Goal: Complete application form

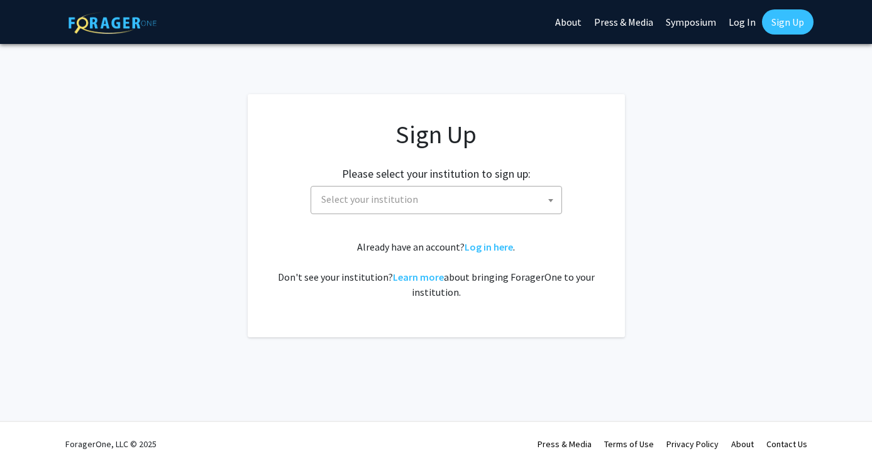
click at [500, 209] on span "Select your institution" at bounding box center [438, 200] width 245 height 26
type input "k"
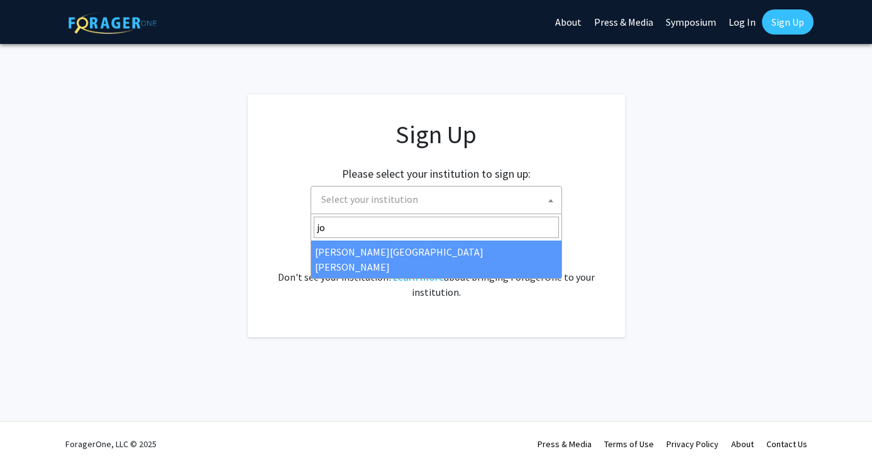
type input "jo"
select select "1"
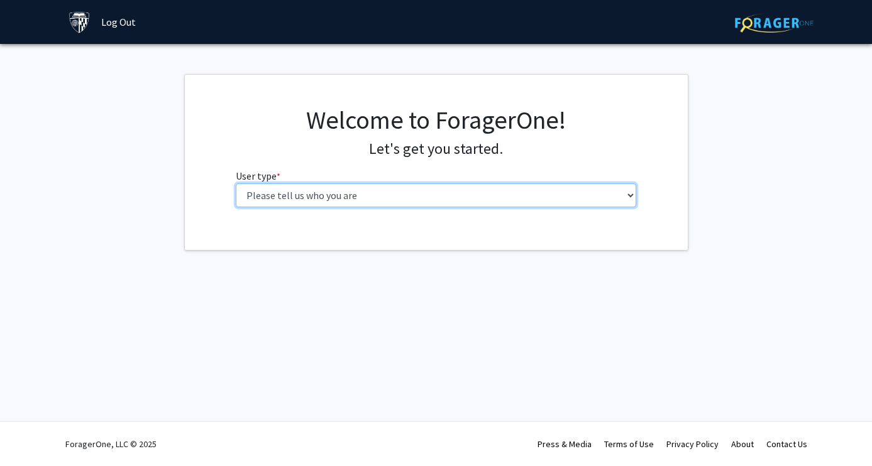
click at [506, 204] on select "Please tell us who you are Undergraduate Student Master's Student Doctoral Cand…" at bounding box center [436, 196] width 400 height 24
select select "3: doc"
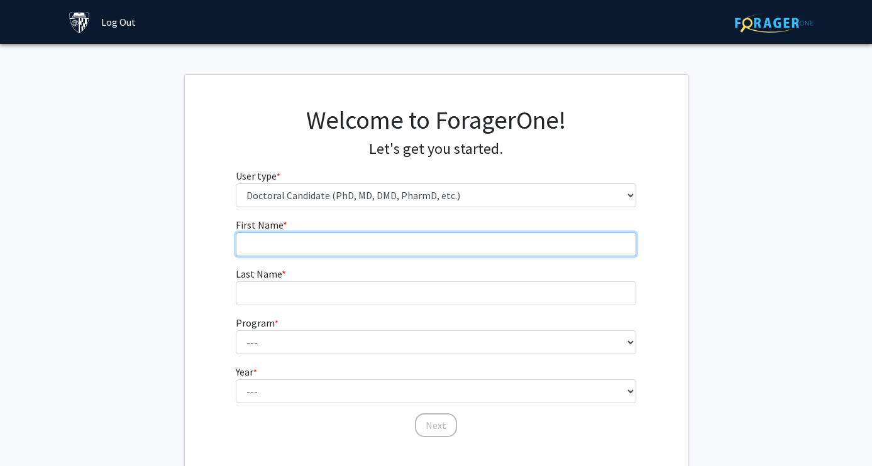
click at [466, 251] on input "First Name * required" at bounding box center [436, 245] width 400 height 24
type input "Keana"
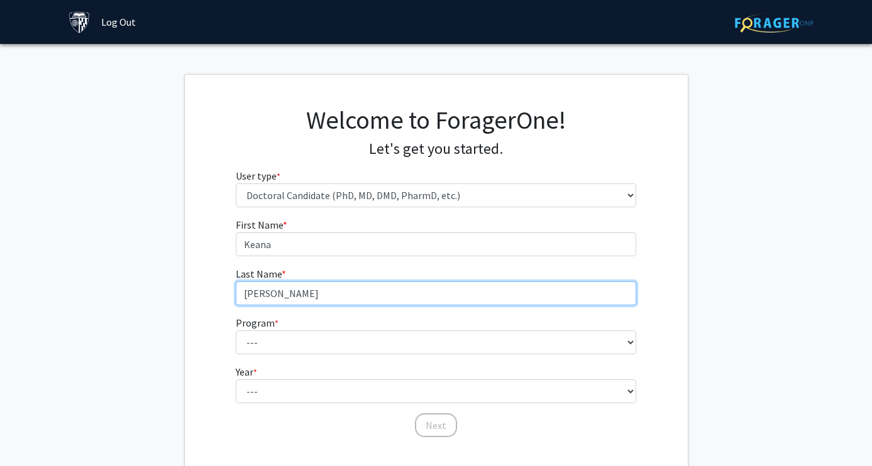
type input "Kaleikini"
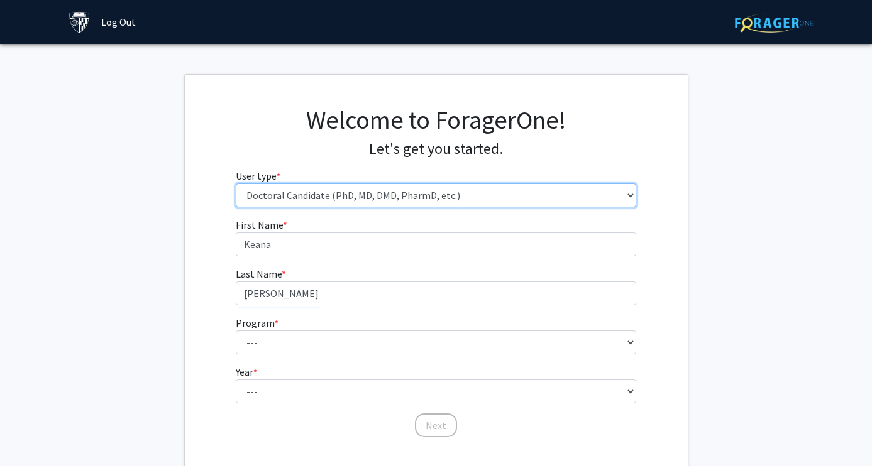
click at [426, 186] on select "Please tell us who you are Undergraduate Student Master's Student Doctoral Cand…" at bounding box center [436, 196] width 400 height 24
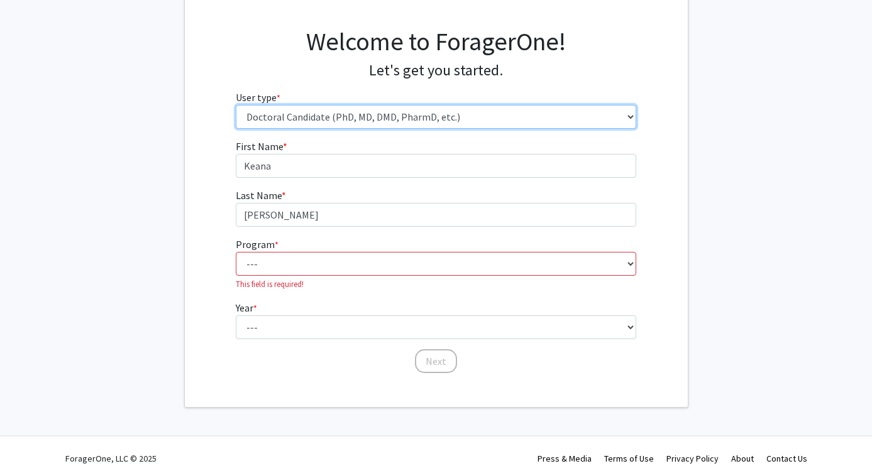
scroll to position [93, 0]
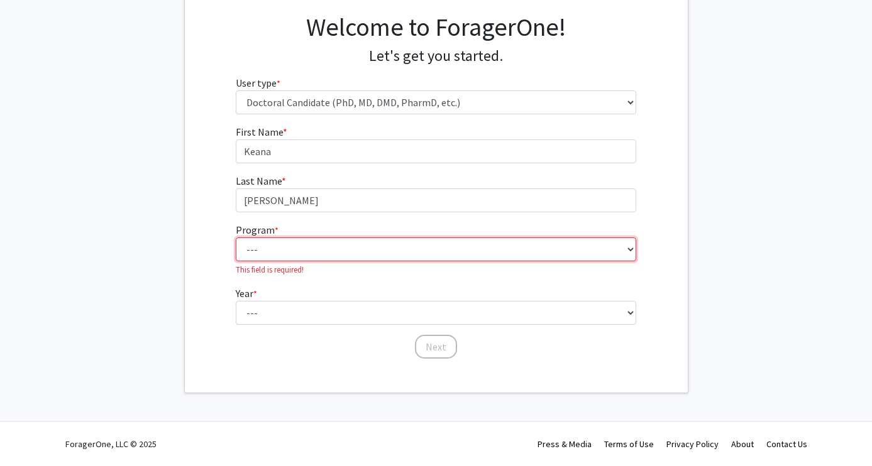
click at [267, 248] on select "--- Adult-Gerontological Acute Care Nurse Practitioner Adult-Gerontological Cri…" at bounding box center [436, 250] width 400 height 24
select select "24: 27"
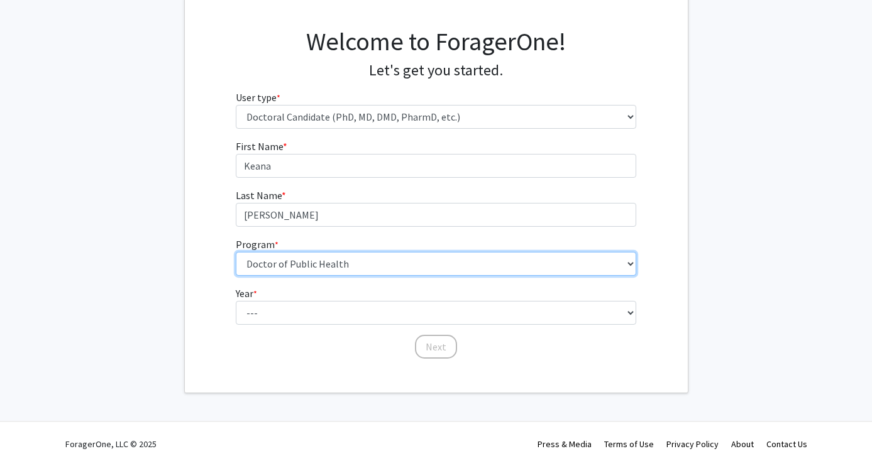
scroll to position [79, 0]
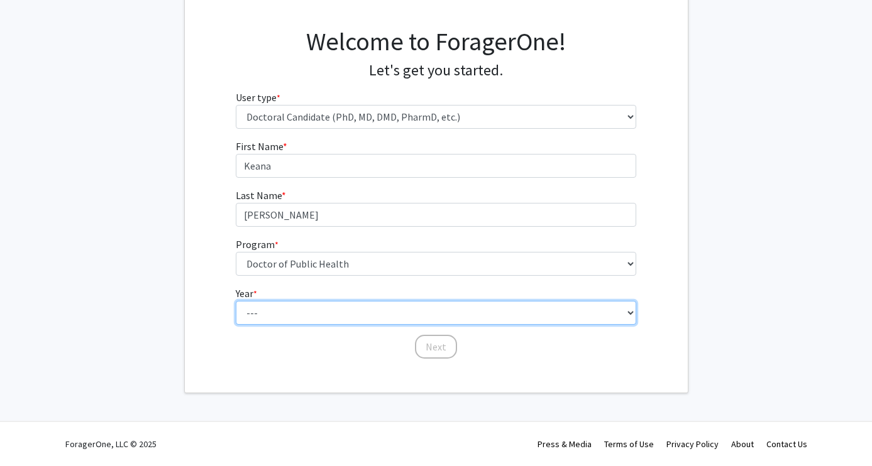
click at [283, 315] on select "--- First Year Second Year Third Year Fourth Year Fifth Year Sixth Year Seventh…" at bounding box center [436, 313] width 400 height 24
select select "3: third_year"
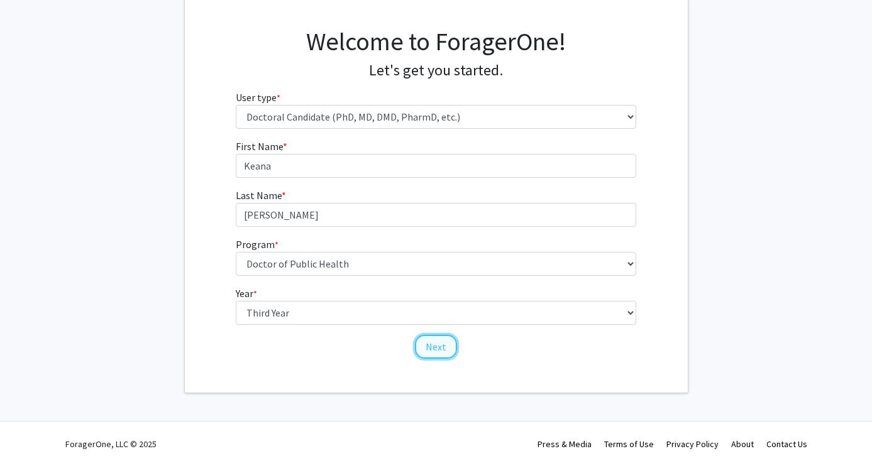
click at [431, 345] on button "Next" at bounding box center [436, 347] width 42 height 24
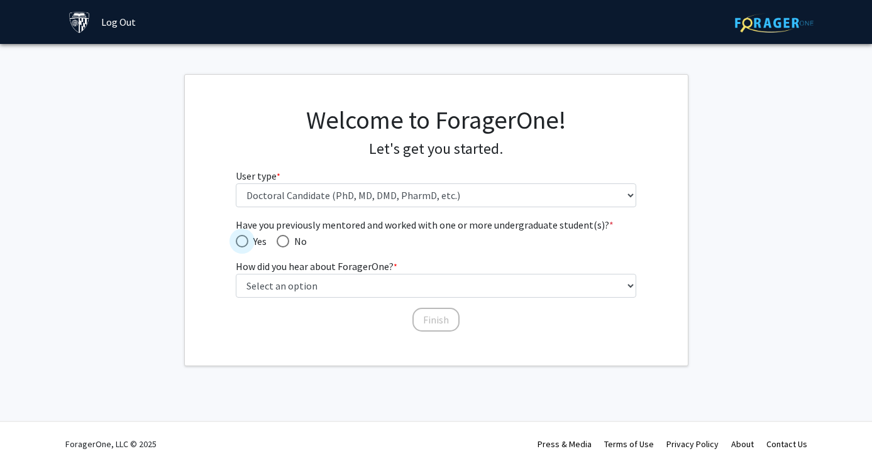
click at [248, 237] on span "Have you previously mentored and worked with one or more undergraduate student(…" at bounding box center [242, 241] width 13 height 13
click at [248, 237] on input "Yes" at bounding box center [242, 241] width 13 height 13
radio input "true"
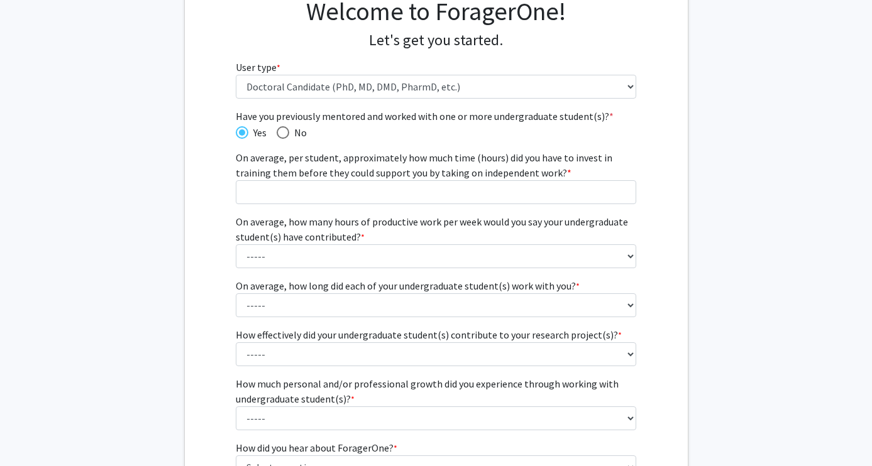
scroll to position [111, 0]
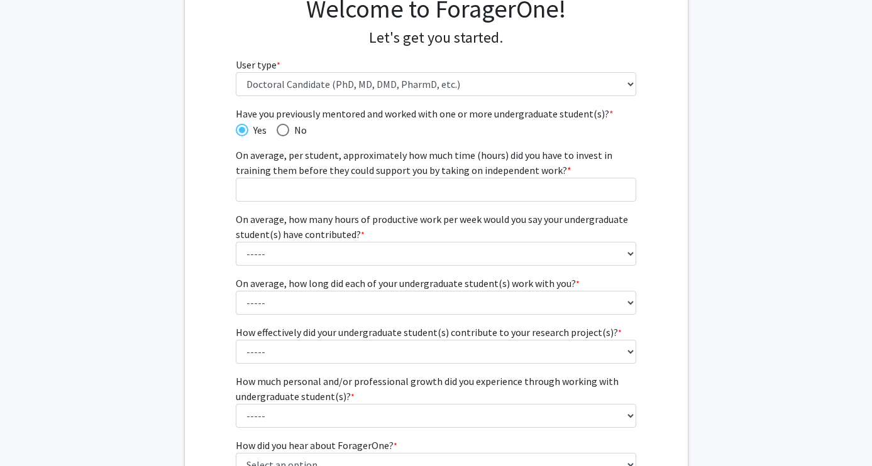
click at [280, 137] on div "Have you previously mentored and worked with one or more undergraduate student(…" at bounding box center [436, 267] width 400 height 322
click at [283, 129] on span "Have you previously mentored and worked with one or more undergraduate student(…" at bounding box center [283, 130] width 13 height 13
click at [283, 129] on input "No" at bounding box center [283, 130] width 13 height 13
radio input "true"
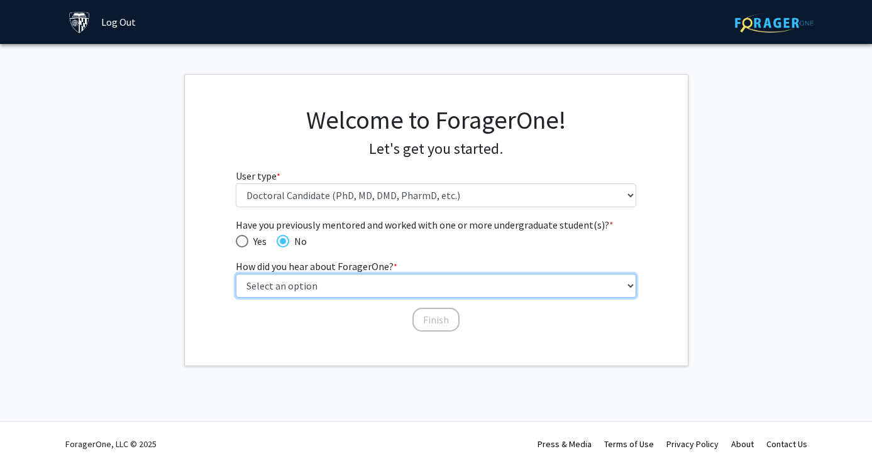
click at [335, 289] on select "Select an option Peer/student recommendation Faculty/staff recommendation Unive…" at bounding box center [436, 286] width 400 height 24
select select "3: university_website"
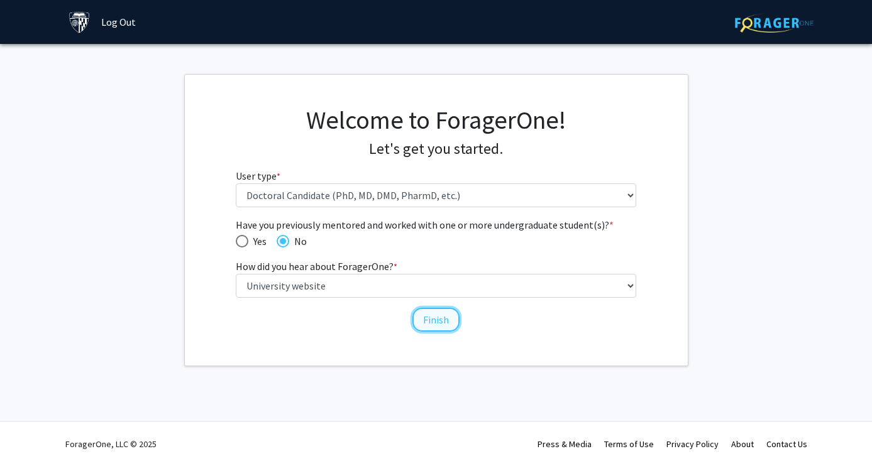
click at [432, 321] on button "Finish" at bounding box center [435, 320] width 47 height 24
